Goal: Use online tool/utility: Utilize a website feature to perform a specific function

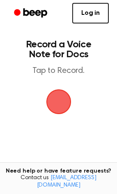
click at [58, 95] on span "button" at bounding box center [59, 102] width 30 height 30
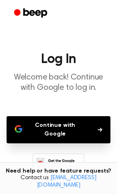
click at [58, 126] on button "Continue with Google" at bounding box center [59, 129] width 104 height 27
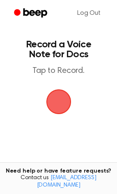
click at [70, 102] on span "button" at bounding box center [59, 102] width 46 height 46
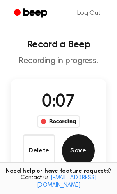
click at [79, 149] on button "Save" at bounding box center [78, 150] width 33 height 33
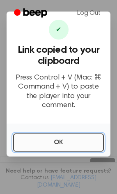
click at [53, 139] on button "OK" at bounding box center [58, 142] width 91 height 18
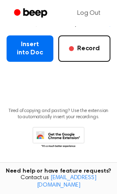
scroll to position [164, 0]
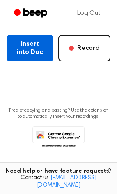
click at [37, 46] on button "Insert into Doc" at bounding box center [30, 48] width 47 height 26
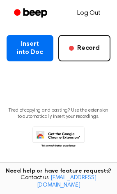
click at [87, 11] on link "Log Out" at bounding box center [89, 13] width 40 height 20
